Goal: Information Seeking & Learning: Learn about a topic

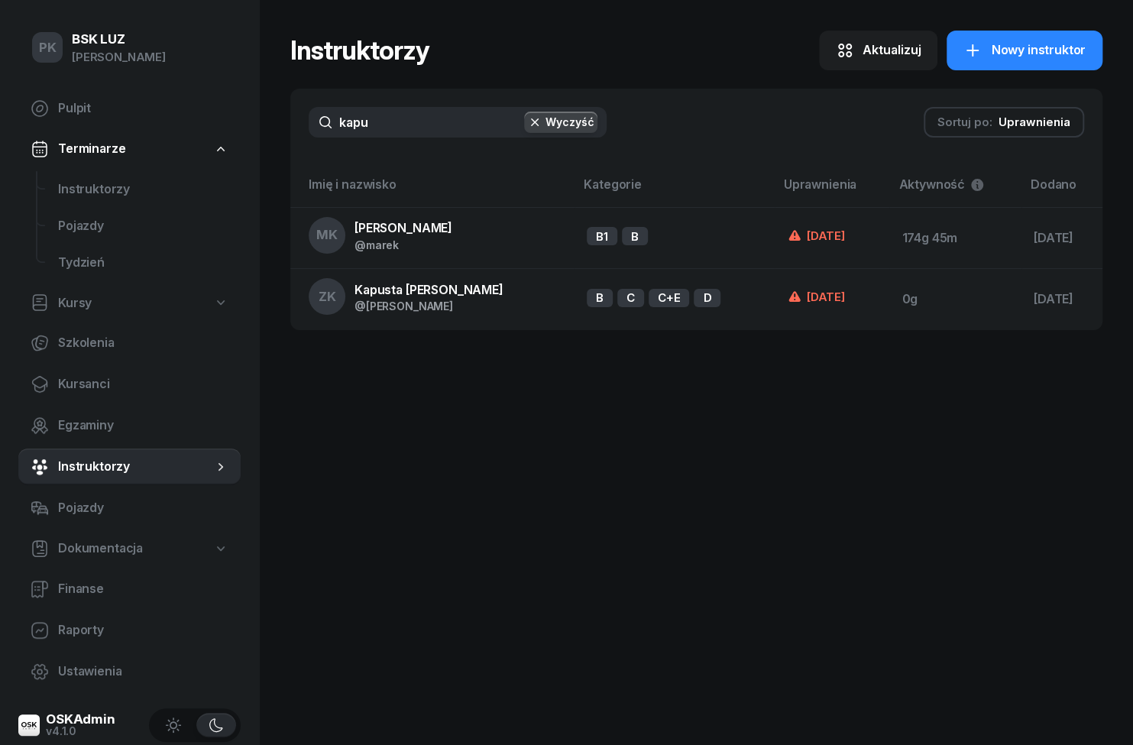
type input "kapu"
click at [388, 252] on div "MK [PERSON_NAME] @marek" at bounding box center [381, 235] width 144 height 37
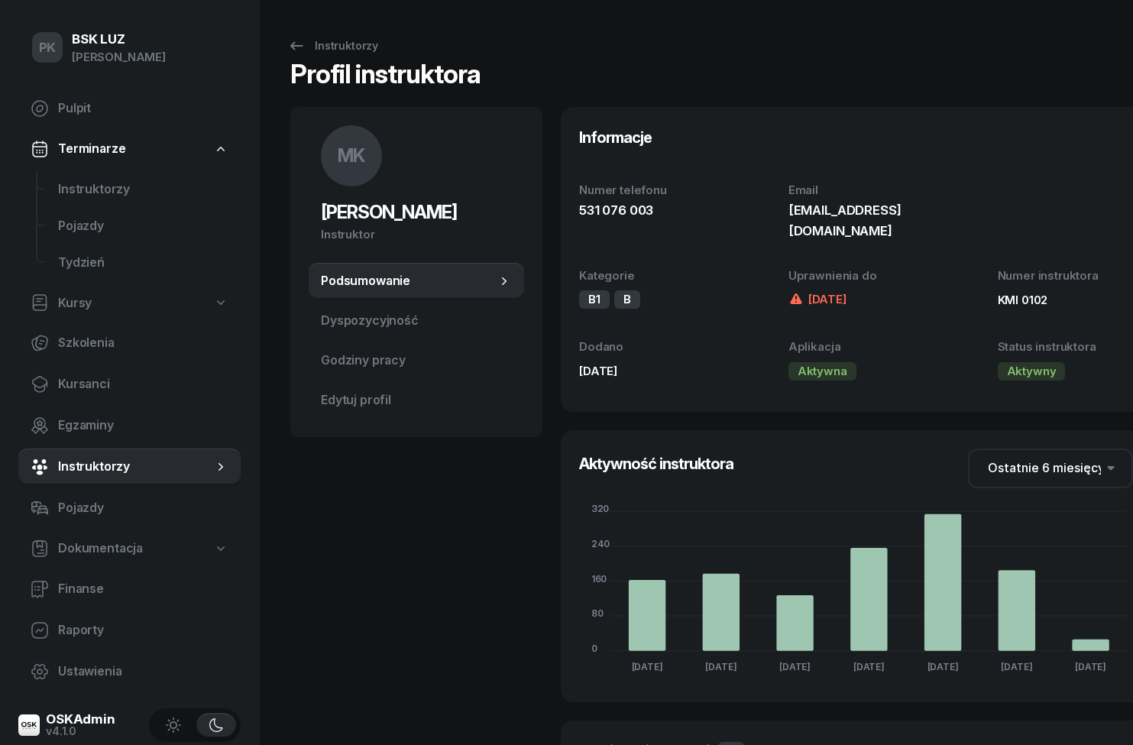
click at [359, 369] on span "Godziny pracy" at bounding box center [416, 361] width 191 height 20
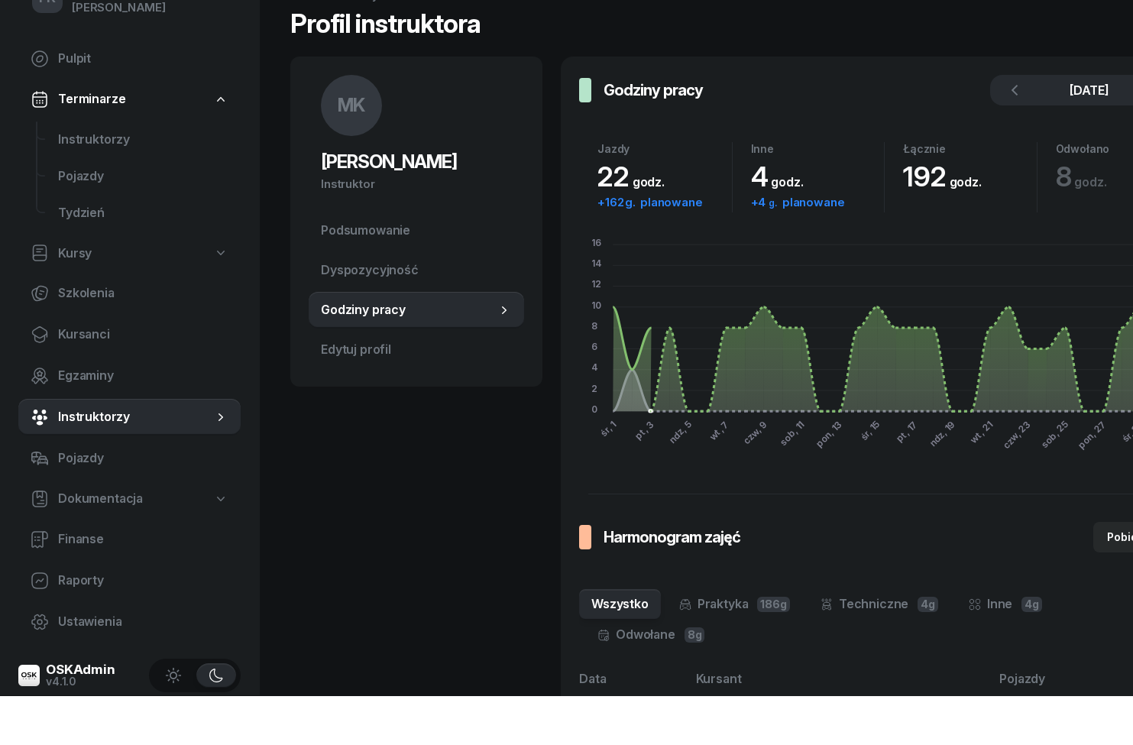
scroll to position [51, 0]
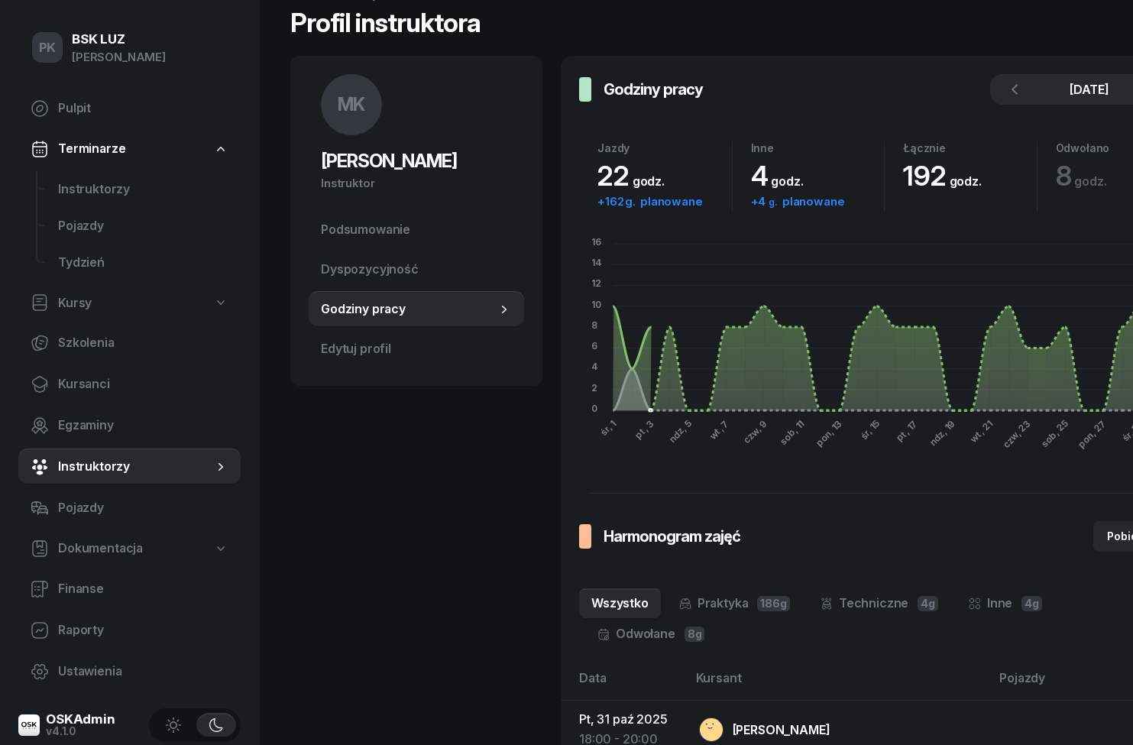
click at [1017, 86] on button "button" at bounding box center [1015, 89] width 31 height 31
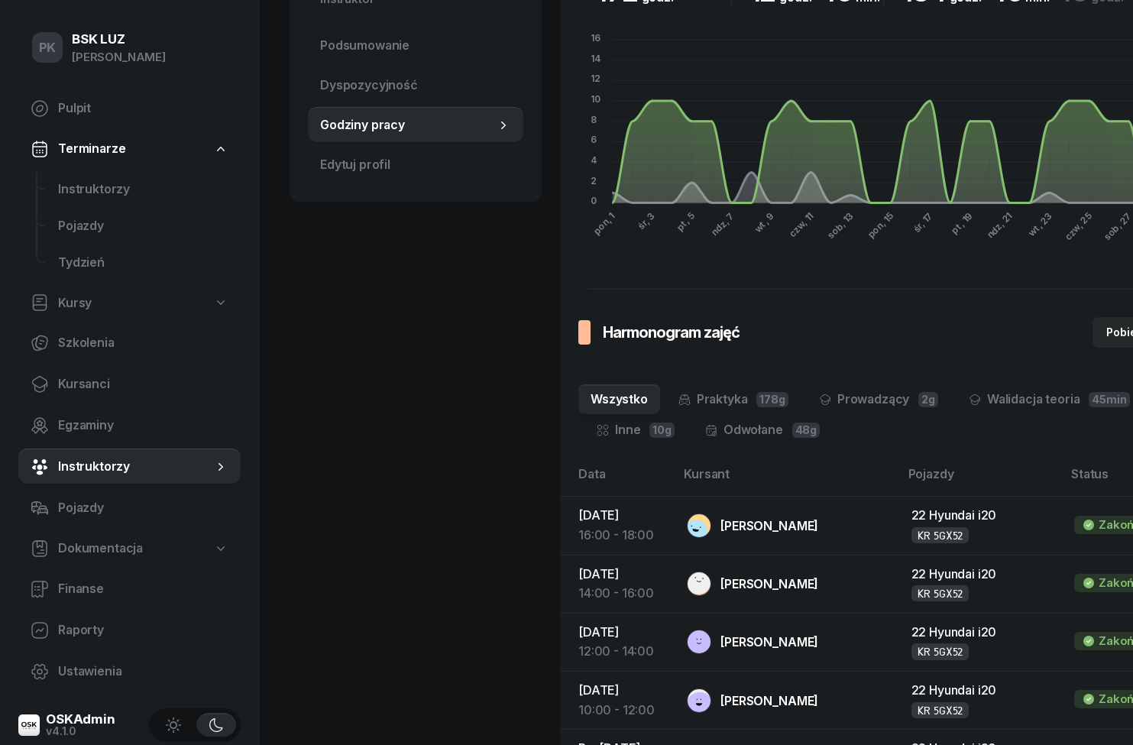
scroll to position [247, 1]
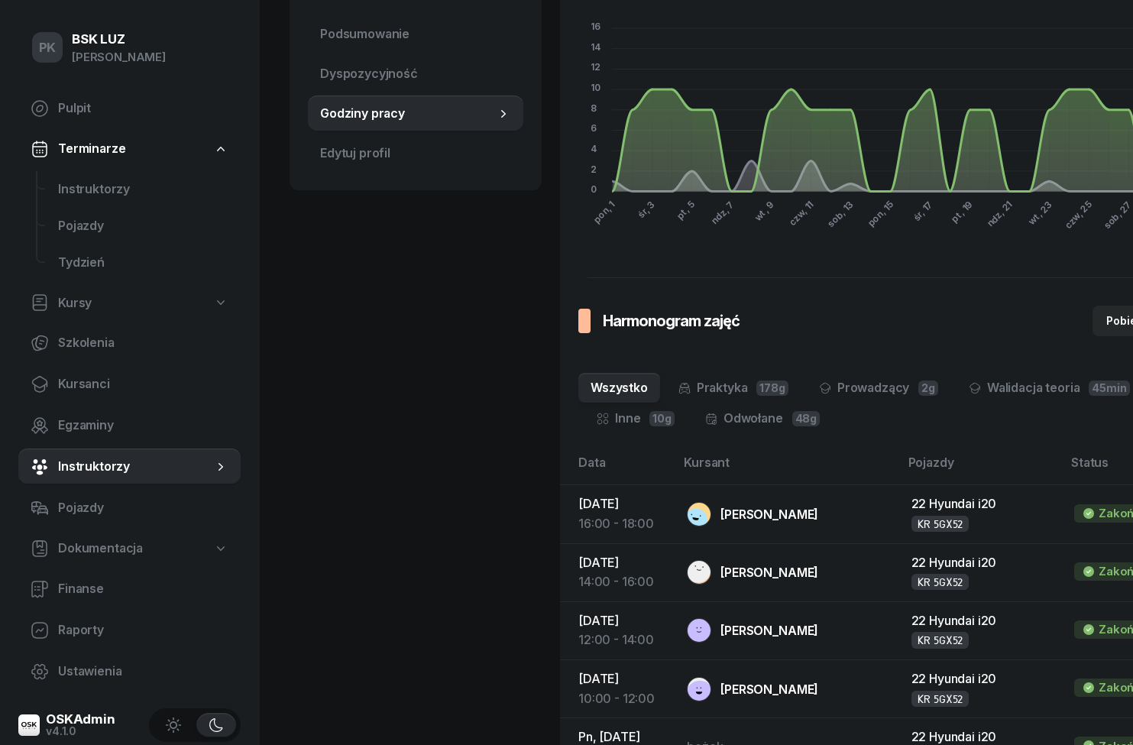
click at [631, 420] on link "Inne 10g" at bounding box center [636, 419] width 102 height 31
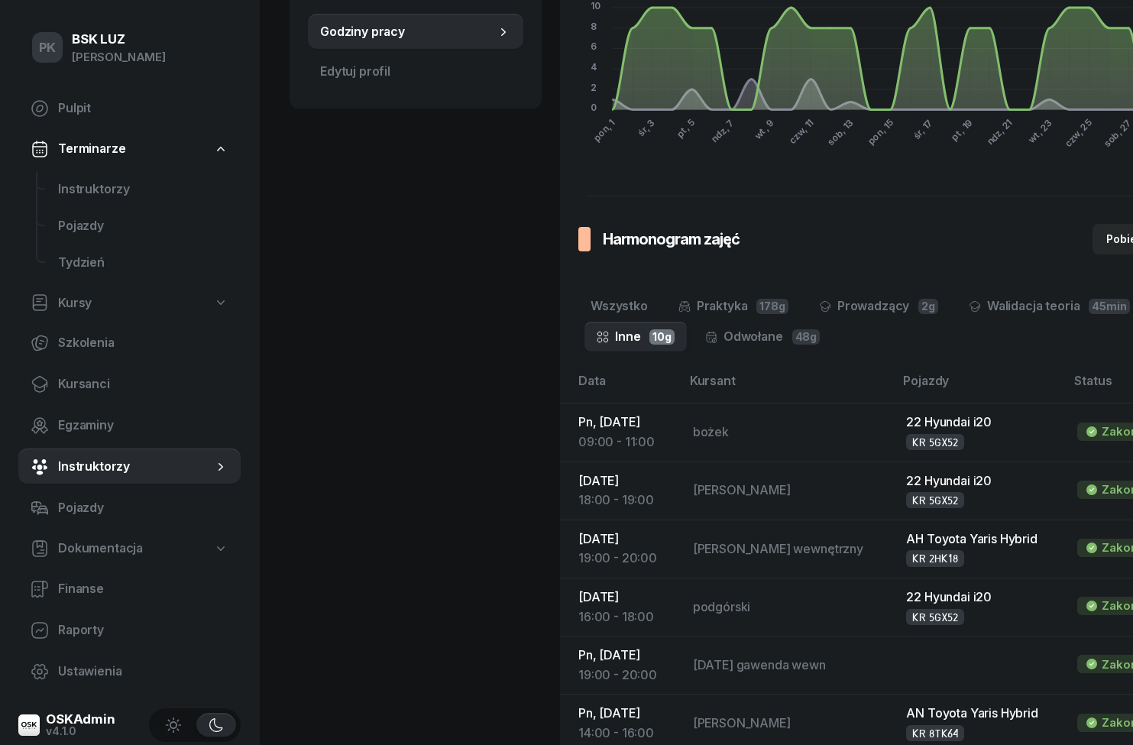
scroll to position [326, 1]
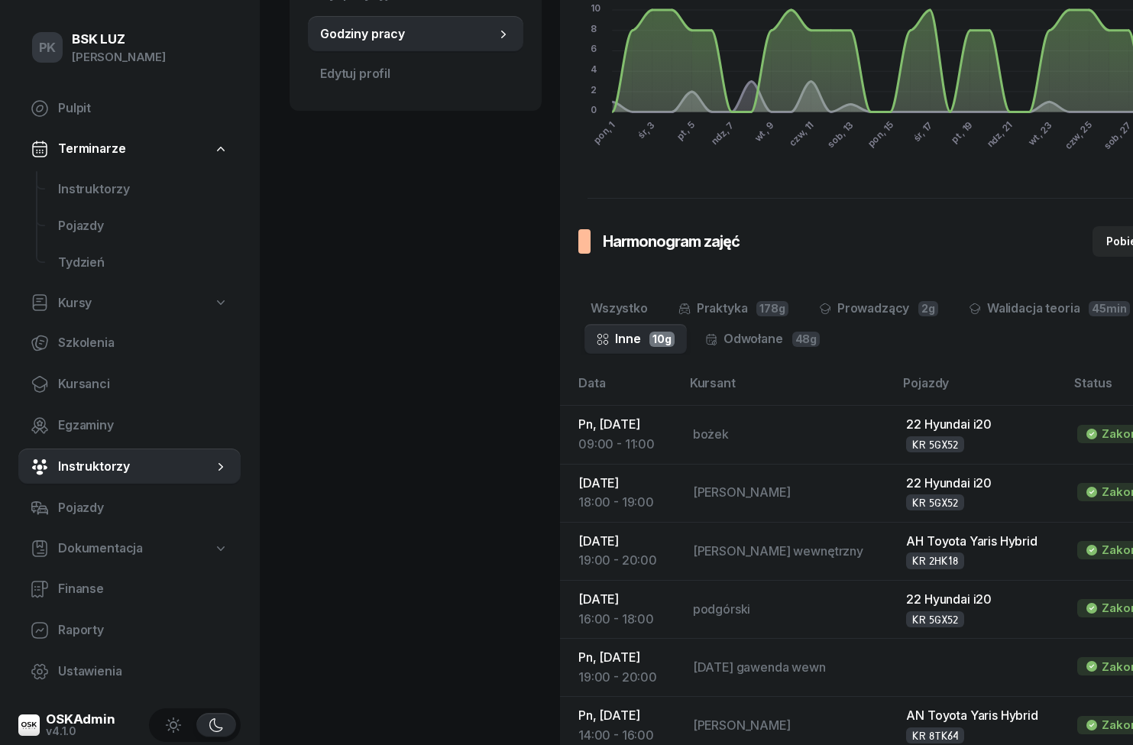
click at [900, 307] on link "Prowadzący 2g" at bounding box center [879, 308] width 144 height 31
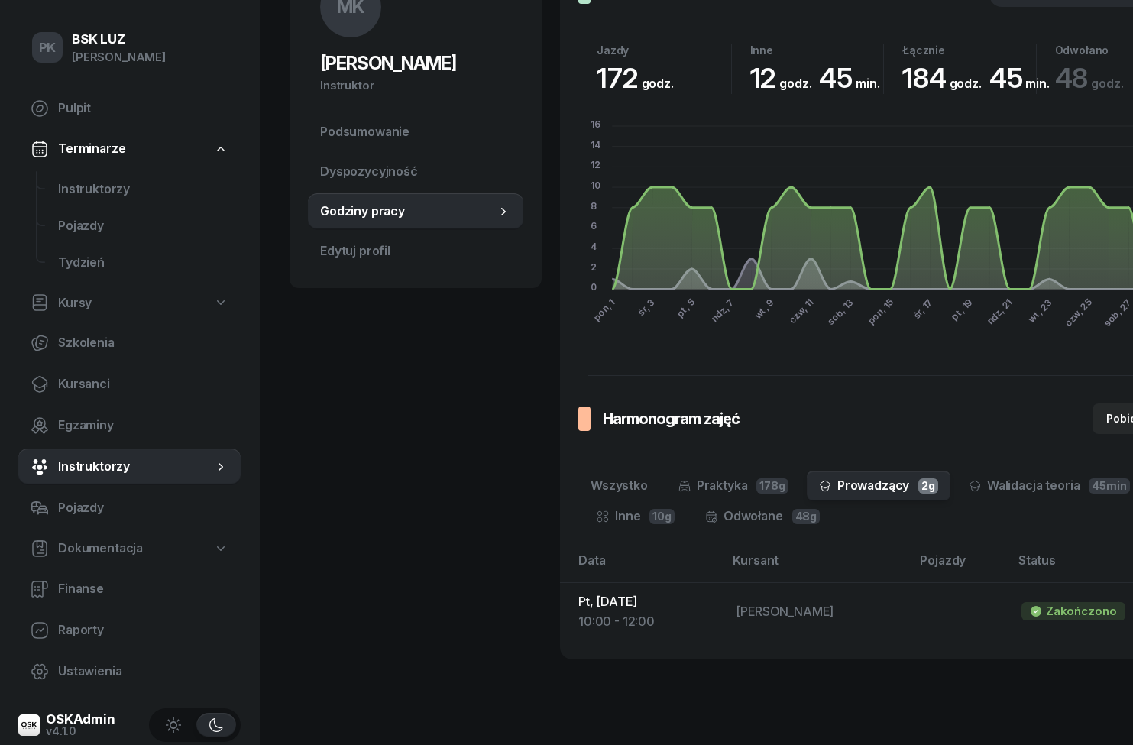
scroll to position [82, 1]
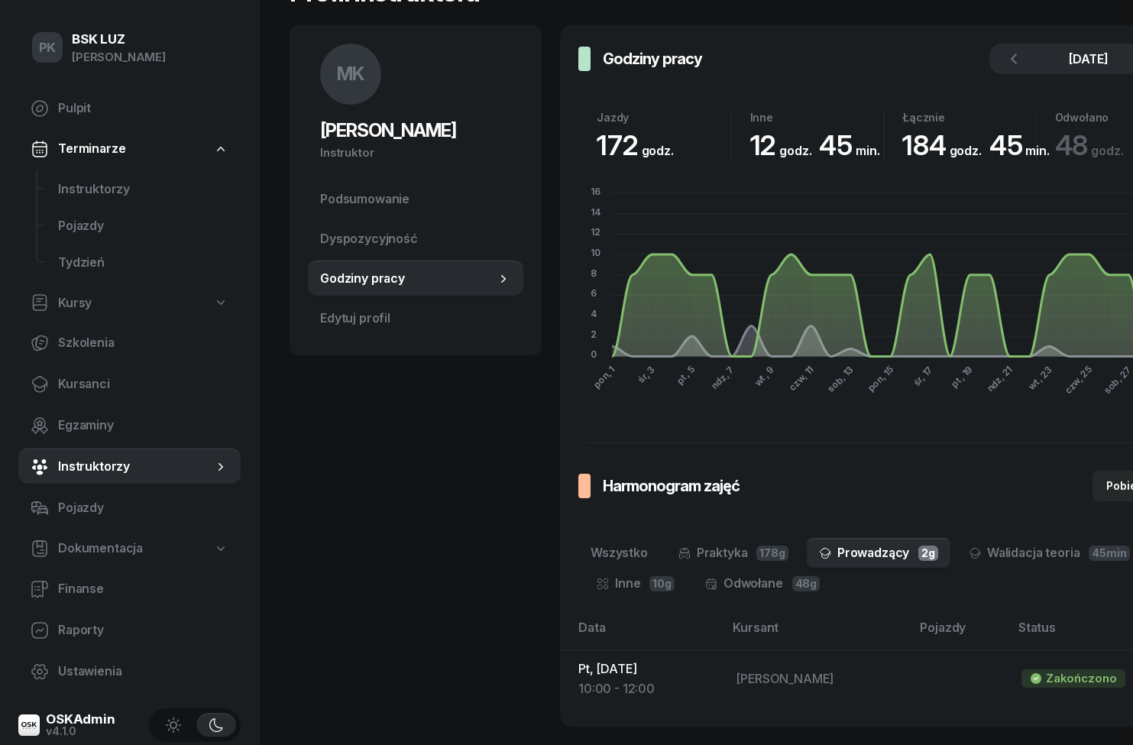
click at [744, 553] on link "Praktyka 178g" at bounding box center [733, 553] width 135 height 31
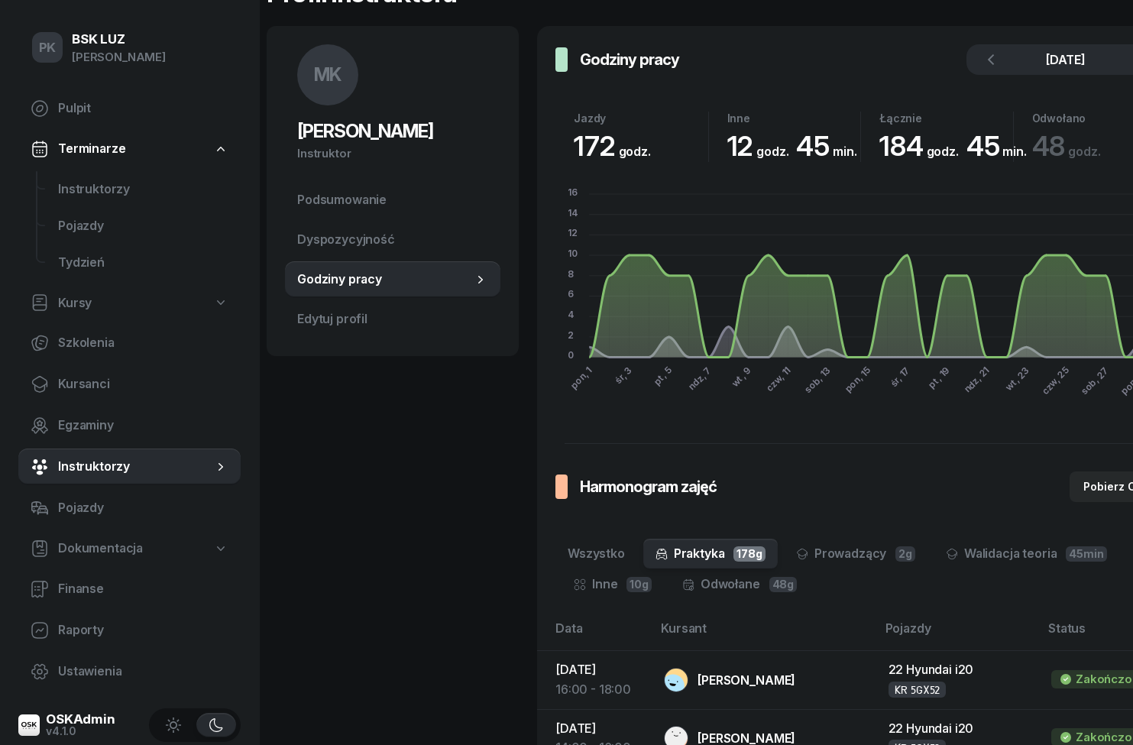
scroll to position [81, 28]
